Goal: Find specific page/section: Find specific page/section

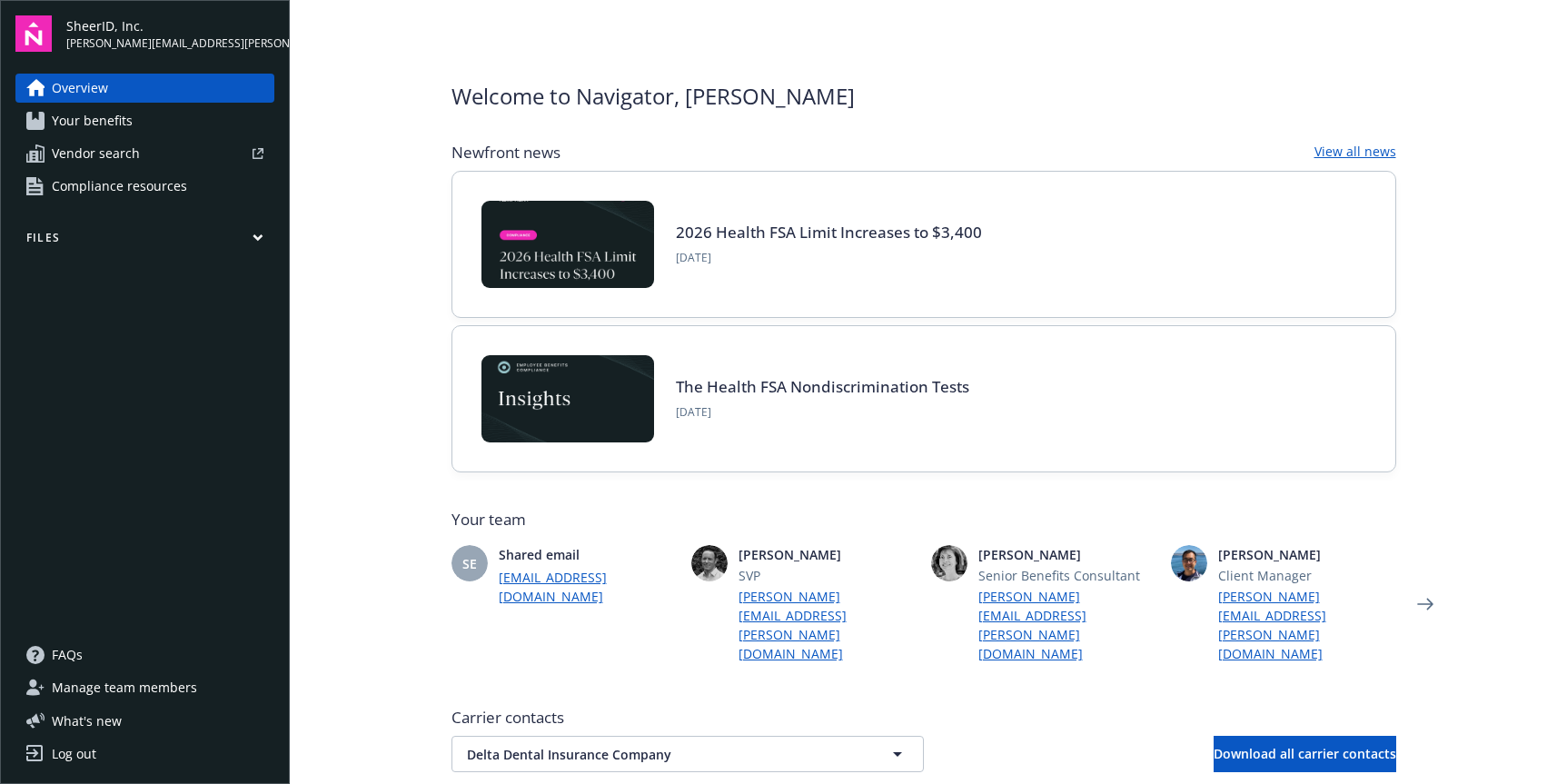
scroll to position [4, 0]
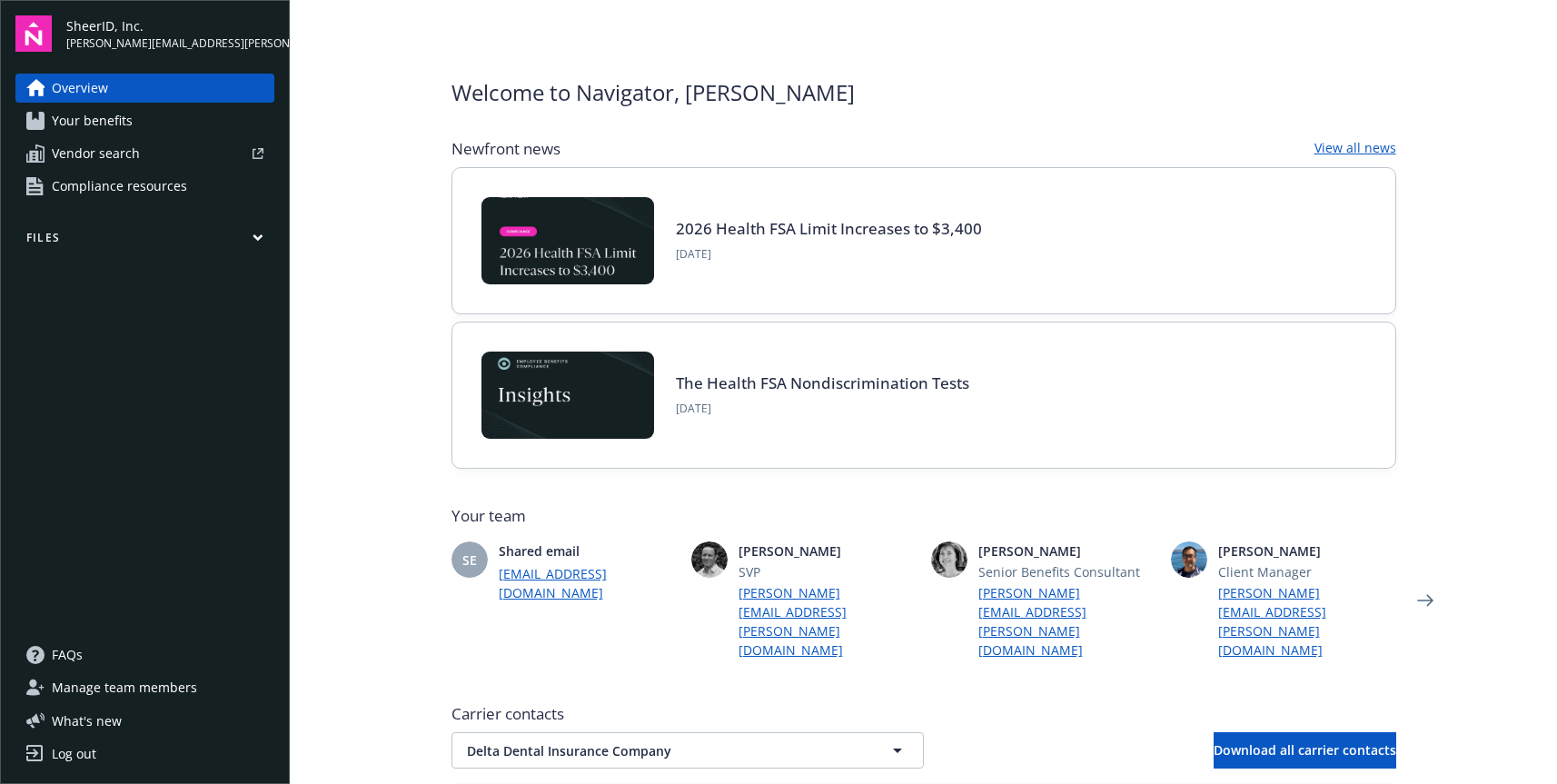
click at [188, 175] on link "Compliance resources" at bounding box center [145, 186] width 259 height 29
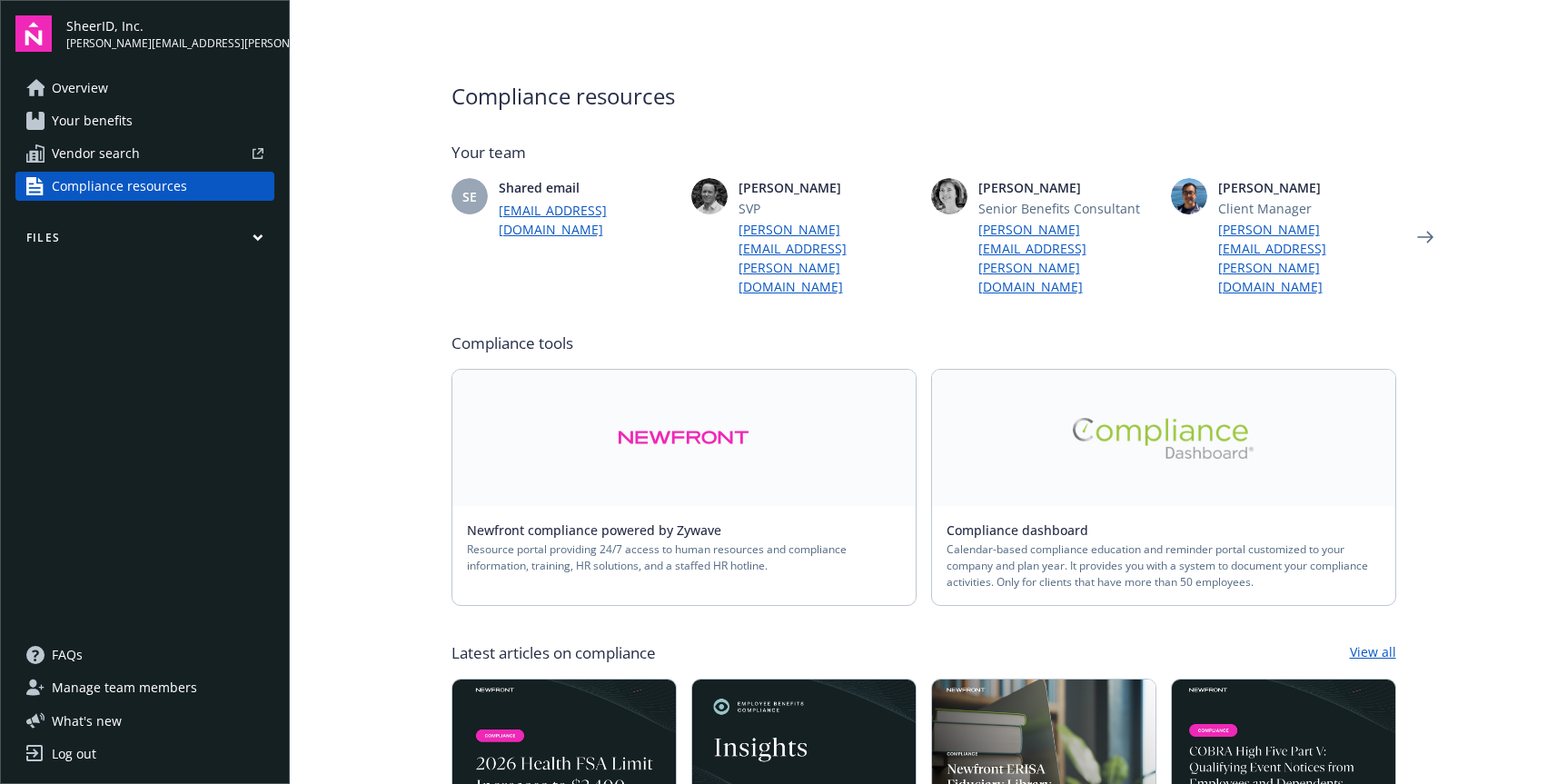
click at [160, 86] on link "Overview" at bounding box center [145, 88] width 259 height 29
